Goal: Task Accomplishment & Management: Use online tool/utility

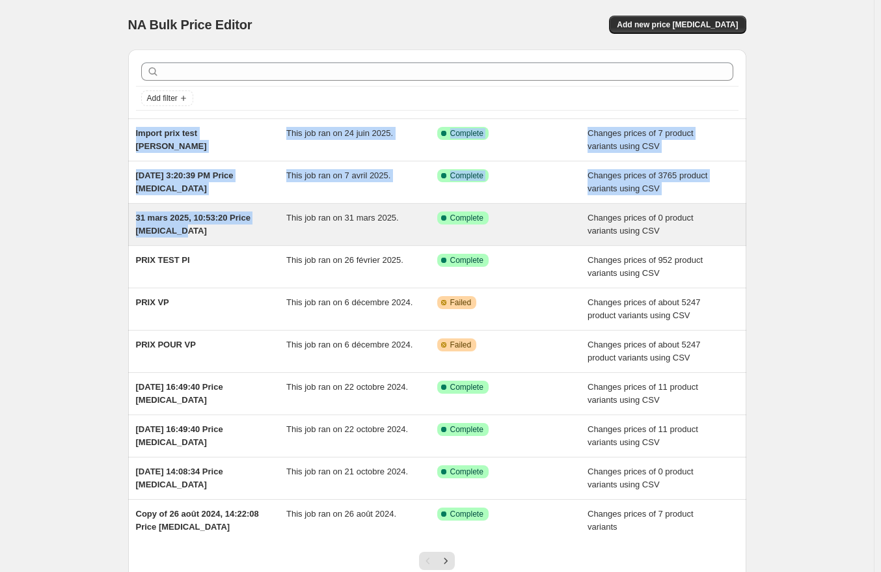
drag, startPoint x: 288, startPoint y: 109, endPoint x: 256, endPoint y: 234, distance: 129.1
click at [256, 234] on div "Add filter Import prix test [PERSON_NAME] This job ran on 24 juin 2025. Success…" at bounding box center [437, 319] width 618 height 541
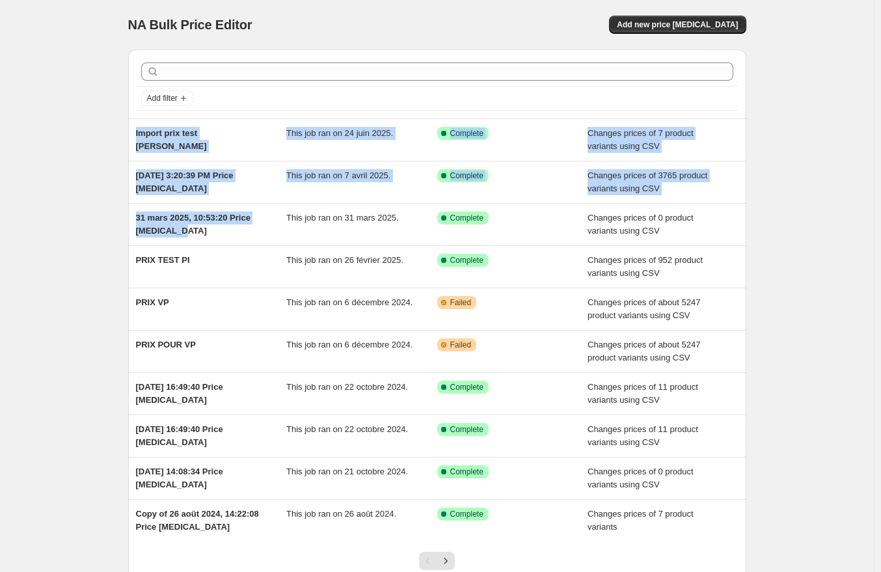
click at [85, 159] on div "NA Bulk Price Editor. This page is ready NA Bulk Price Editor Add new price [ME…" at bounding box center [437, 335] width 874 height 670
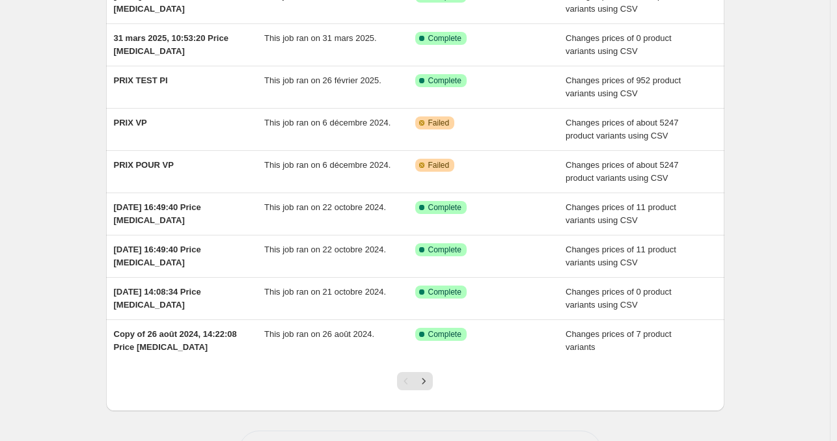
scroll to position [226, 0]
